Goal: Information Seeking & Learning: Learn about a topic

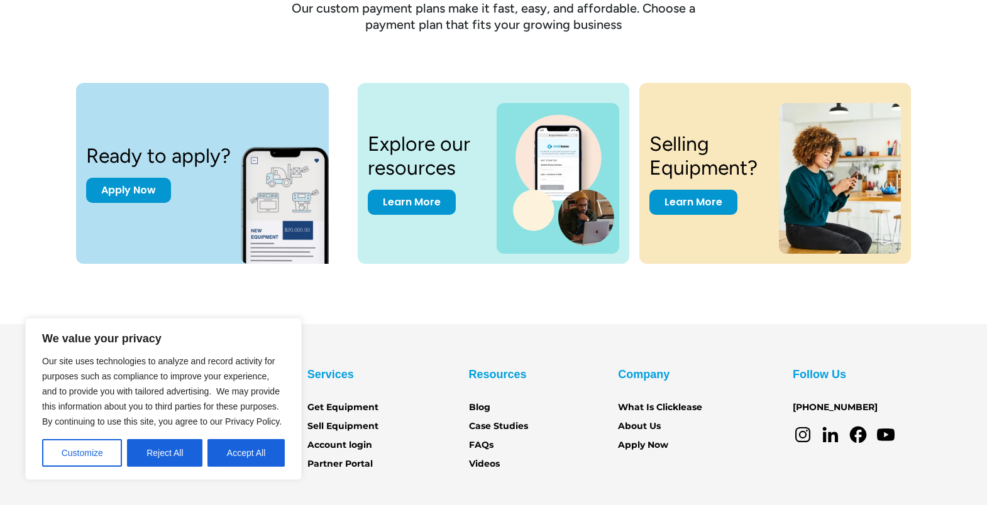
scroll to position [1730, 0]
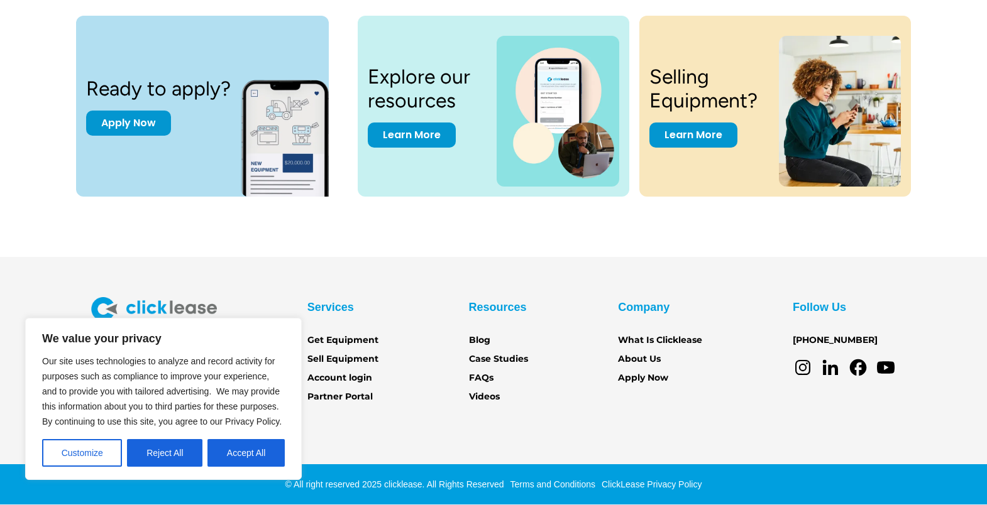
click at [179, 461] on button "Reject All" at bounding box center [164, 453] width 75 height 28
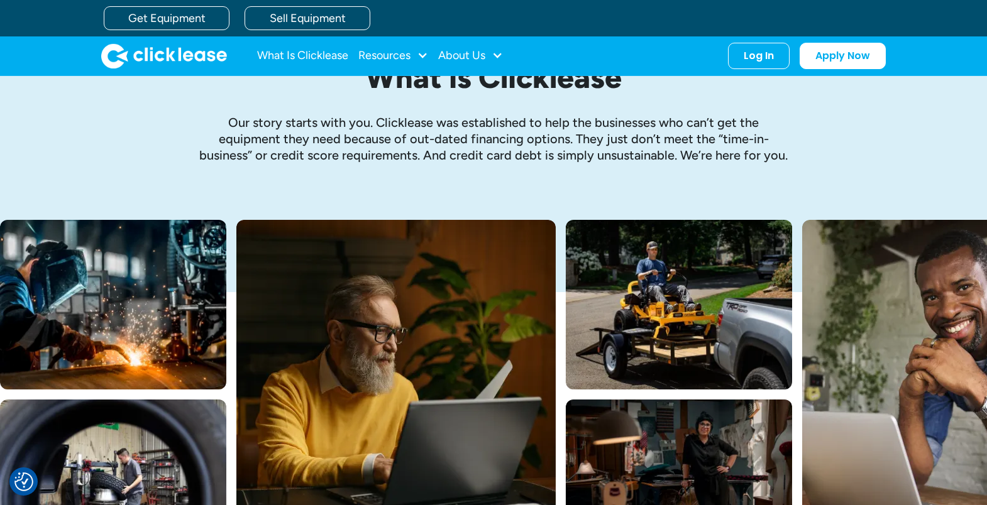
scroll to position [0, 0]
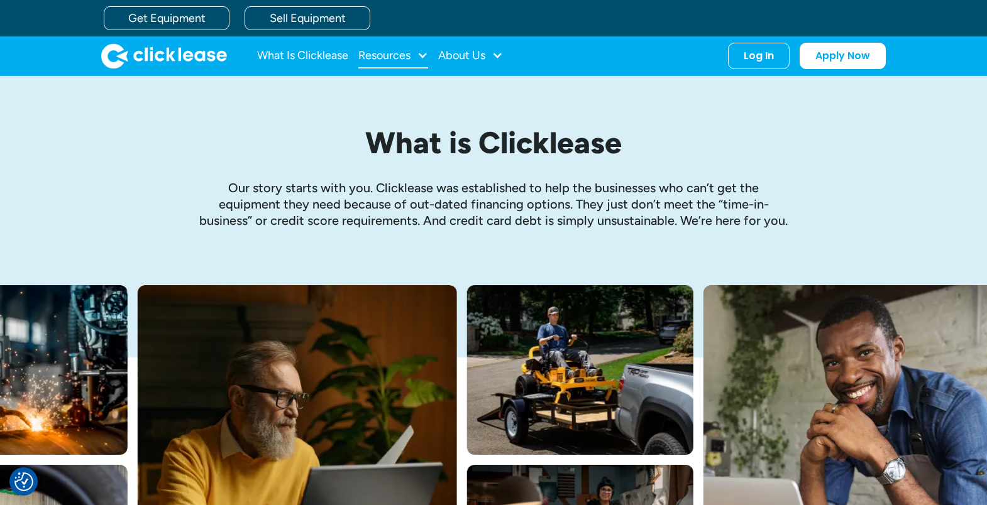
click at [408, 55] on div "Resources" at bounding box center [384, 55] width 52 height 0
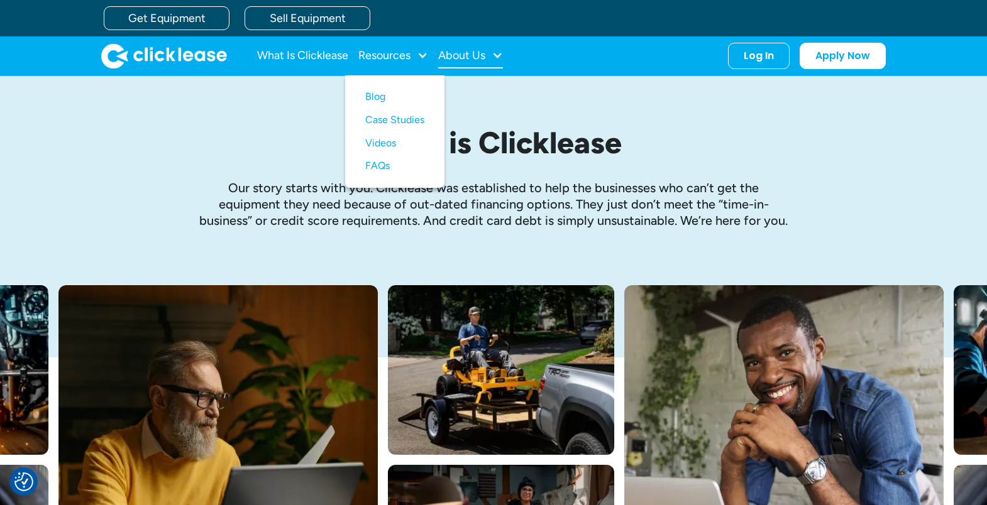
click at [498, 51] on div at bounding box center [497, 55] width 11 height 11
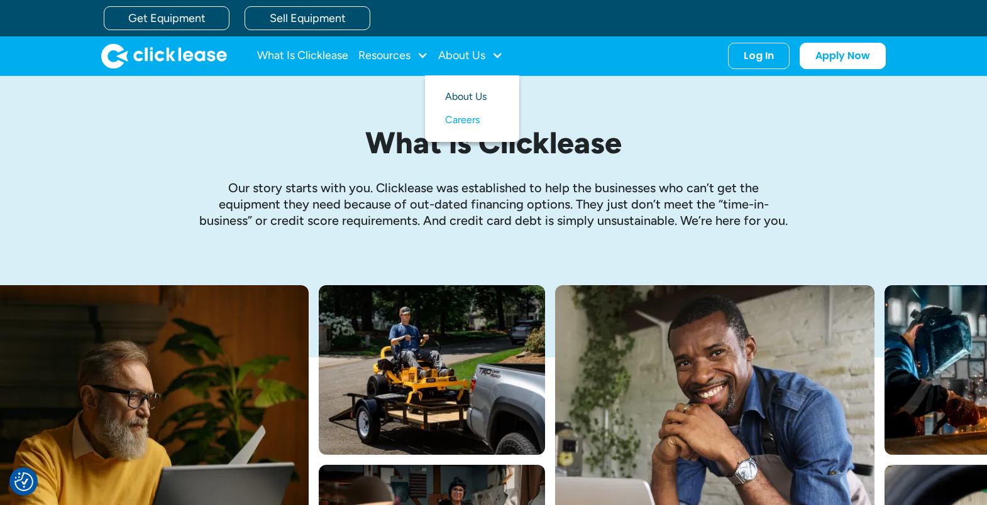
click at [468, 96] on link "About Us" at bounding box center [472, 96] width 54 height 23
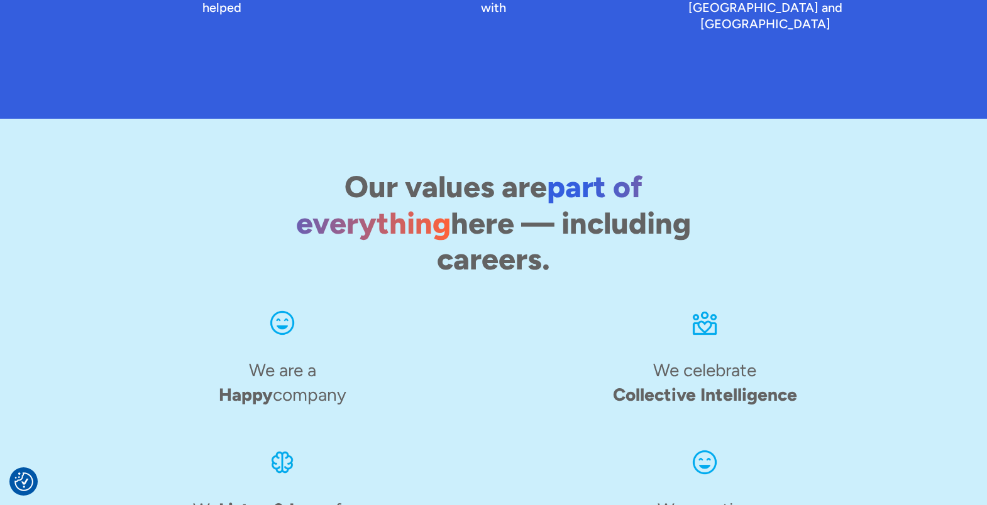
scroll to position [2023, 0]
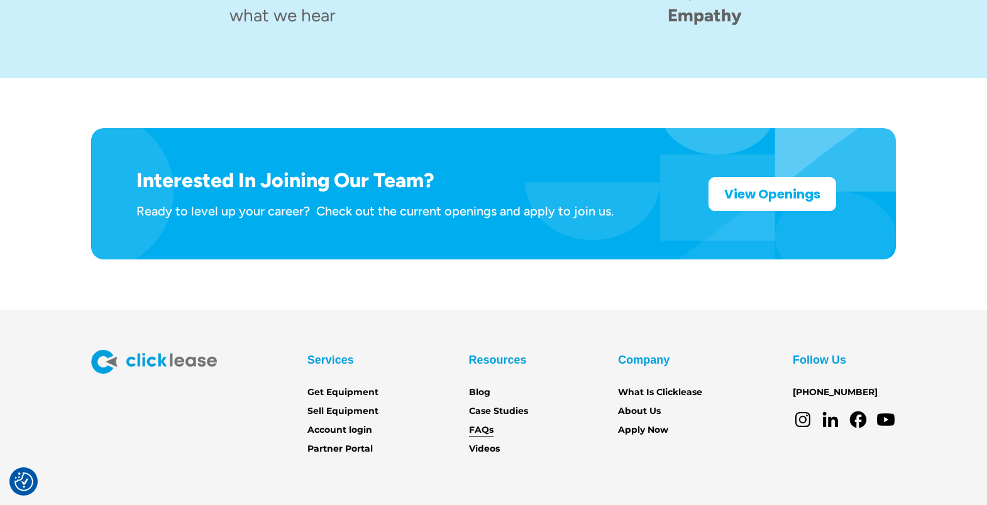
click at [486, 424] on link "FAQs" at bounding box center [481, 431] width 25 height 14
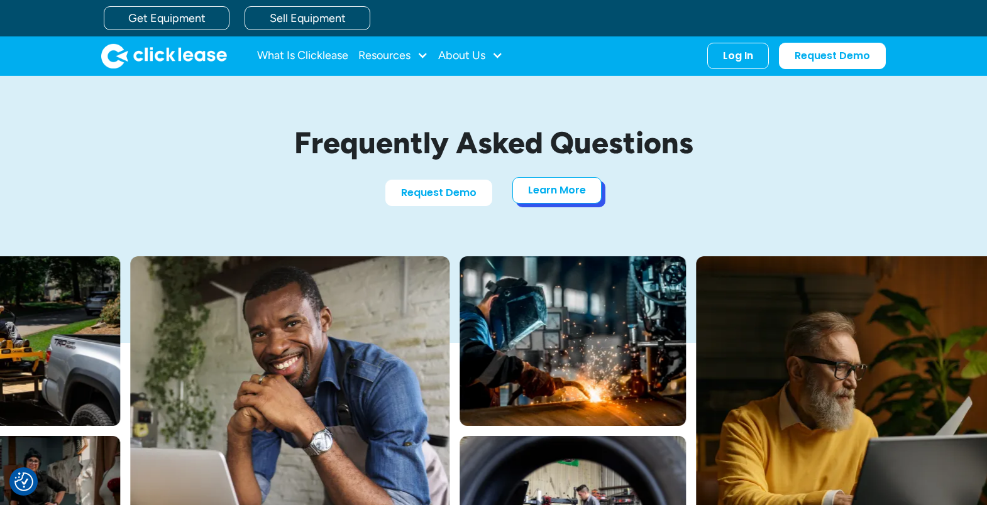
click at [566, 201] on link "Learn More" at bounding box center [556, 190] width 89 height 26
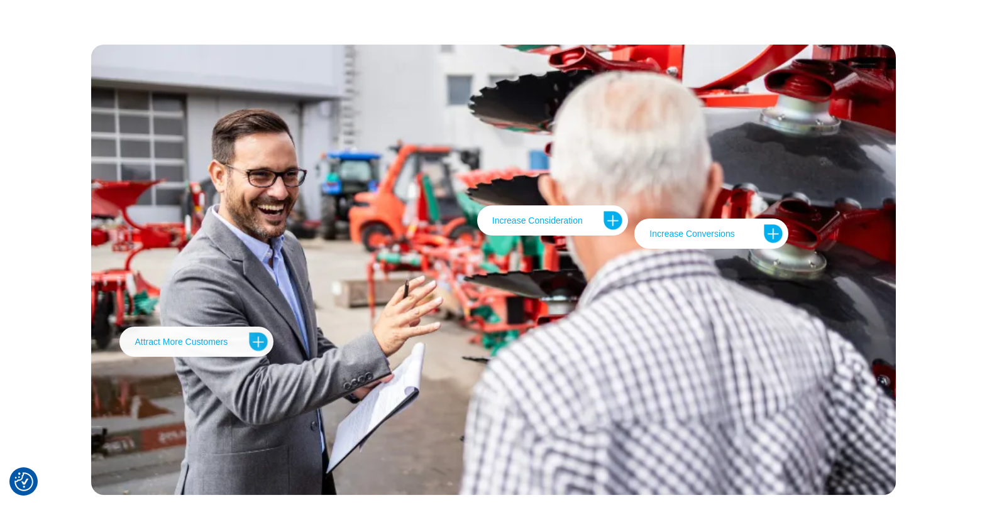
scroll to position [2647, 0]
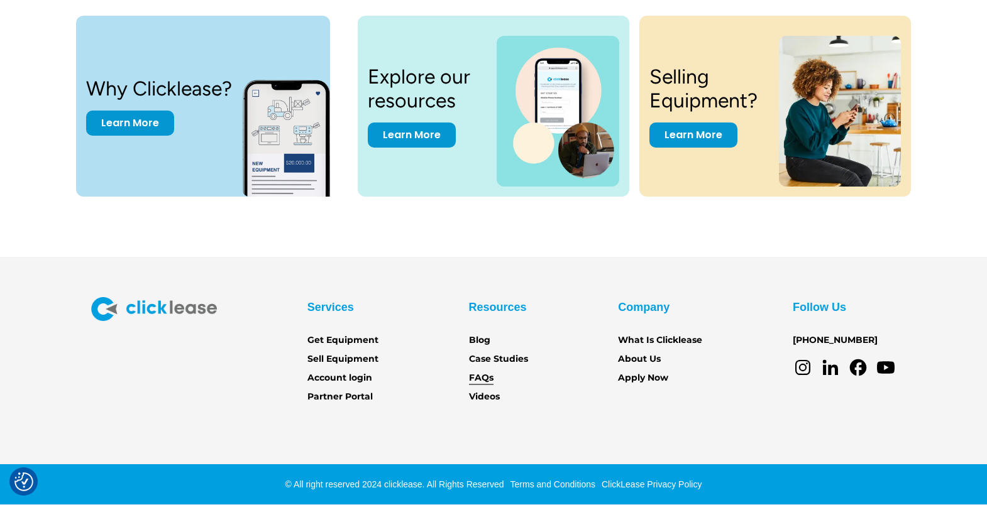
click at [482, 376] on link "FAQs" at bounding box center [481, 378] width 25 height 14
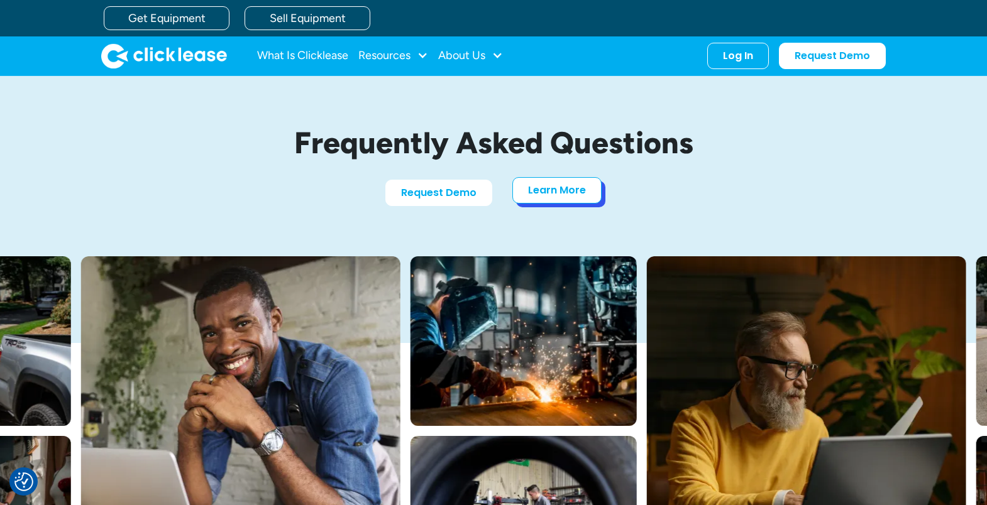
click at [568, 194] on link "Learn More" at bounding box center [556, 190] width 89 height 26
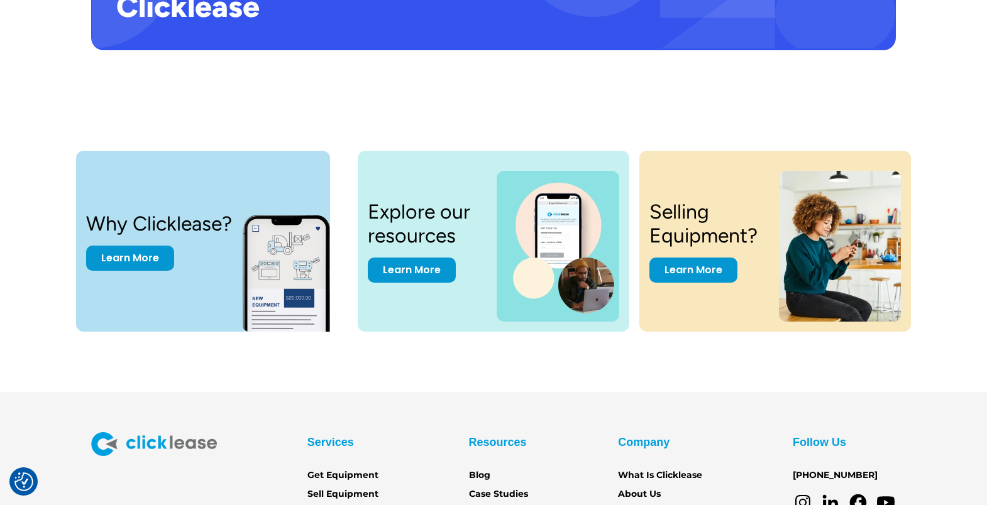
scroll to position [2514, 0]
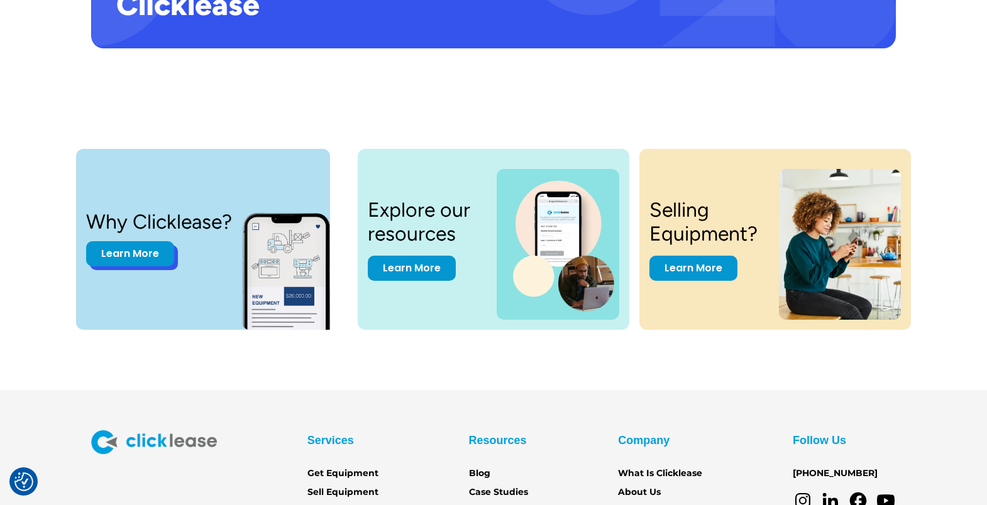
click at [128, 255] on link "Learn More" at bounding box center [130, 253] width 88 height 25
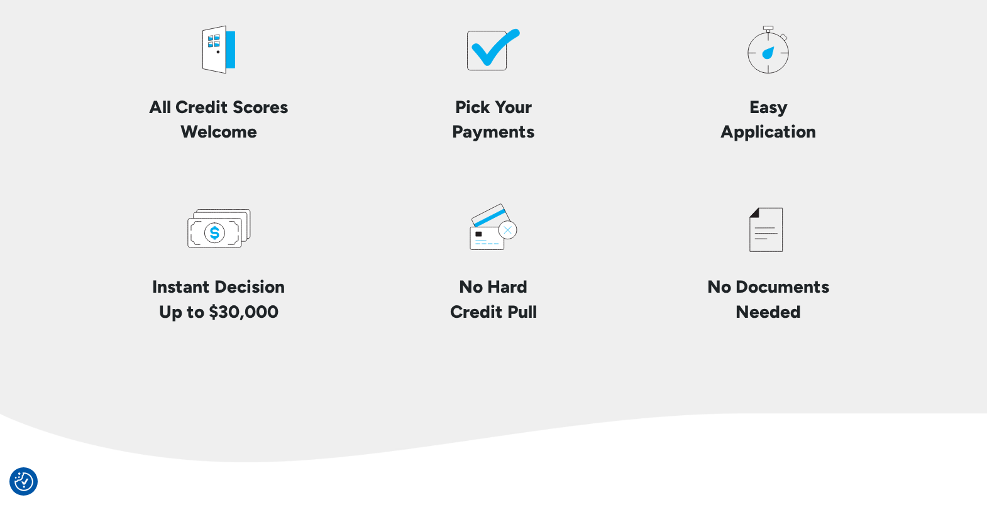
scroll to position [3007, 0]
click at [485, 237] on icon at bounding box center [487, 238] width 34 height 23
click at [490, 317] on h4 "No Hard Credit Pull" at bounding box center [493, 298] width 87 height 49
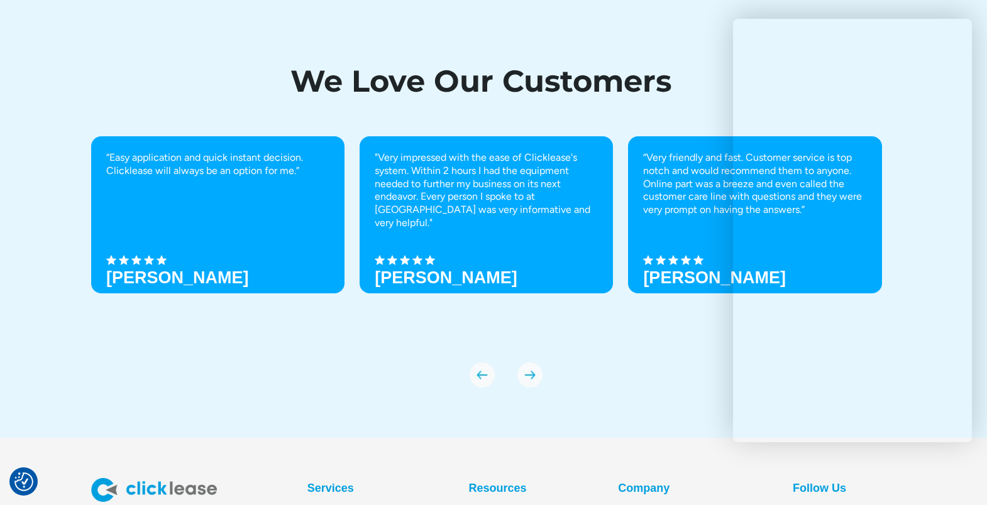
scroll to position [4402, 0]
